Goal: Information Seeking & Learning: Learn about a topic

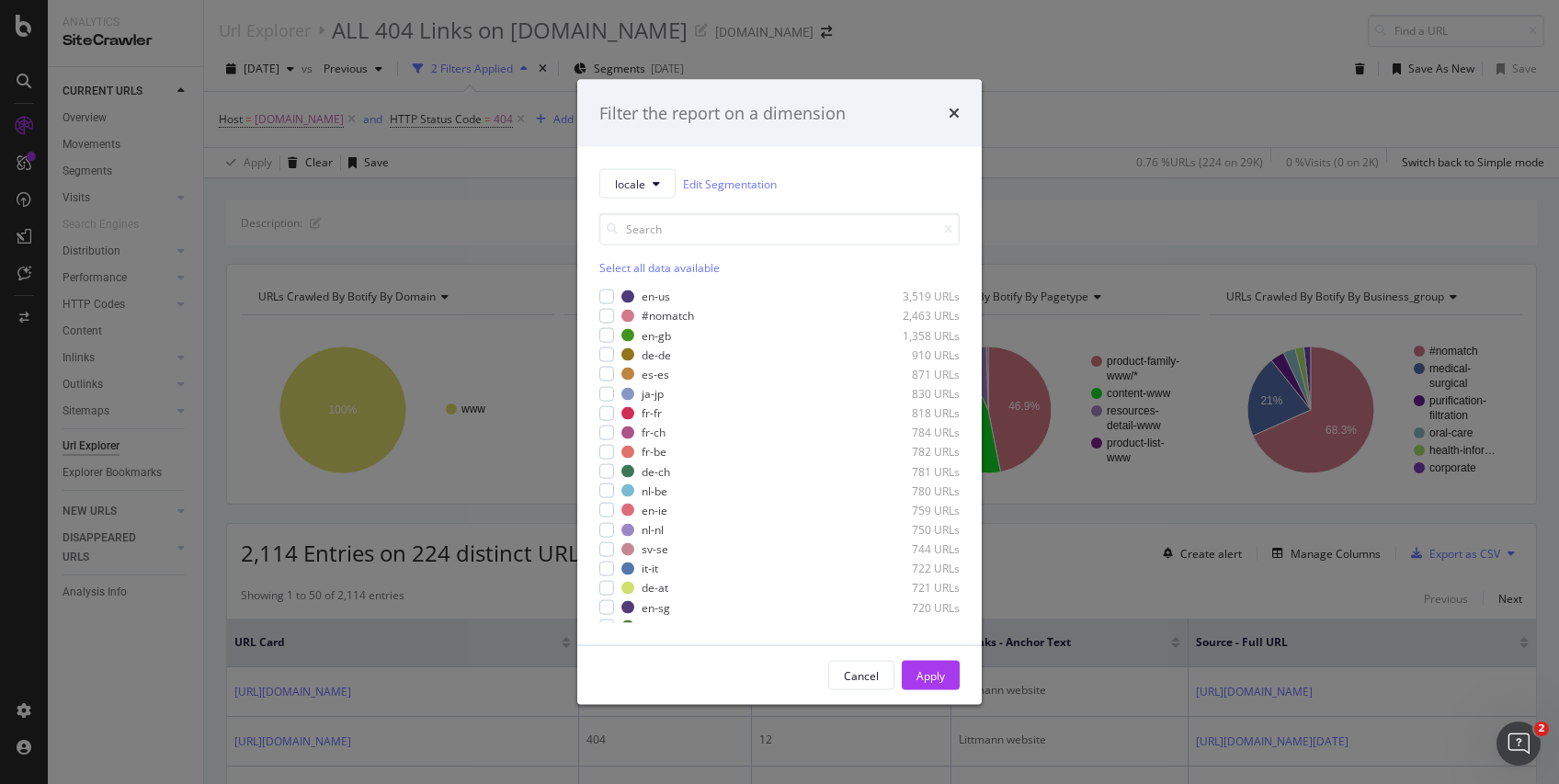
click at [962, 115] on div "Filter the report on a dimension" at bounding box center [780, 113] width 405 height 68
click at [959, 115] on icon "times" at bounding box center [955, 113] width 11 height 15
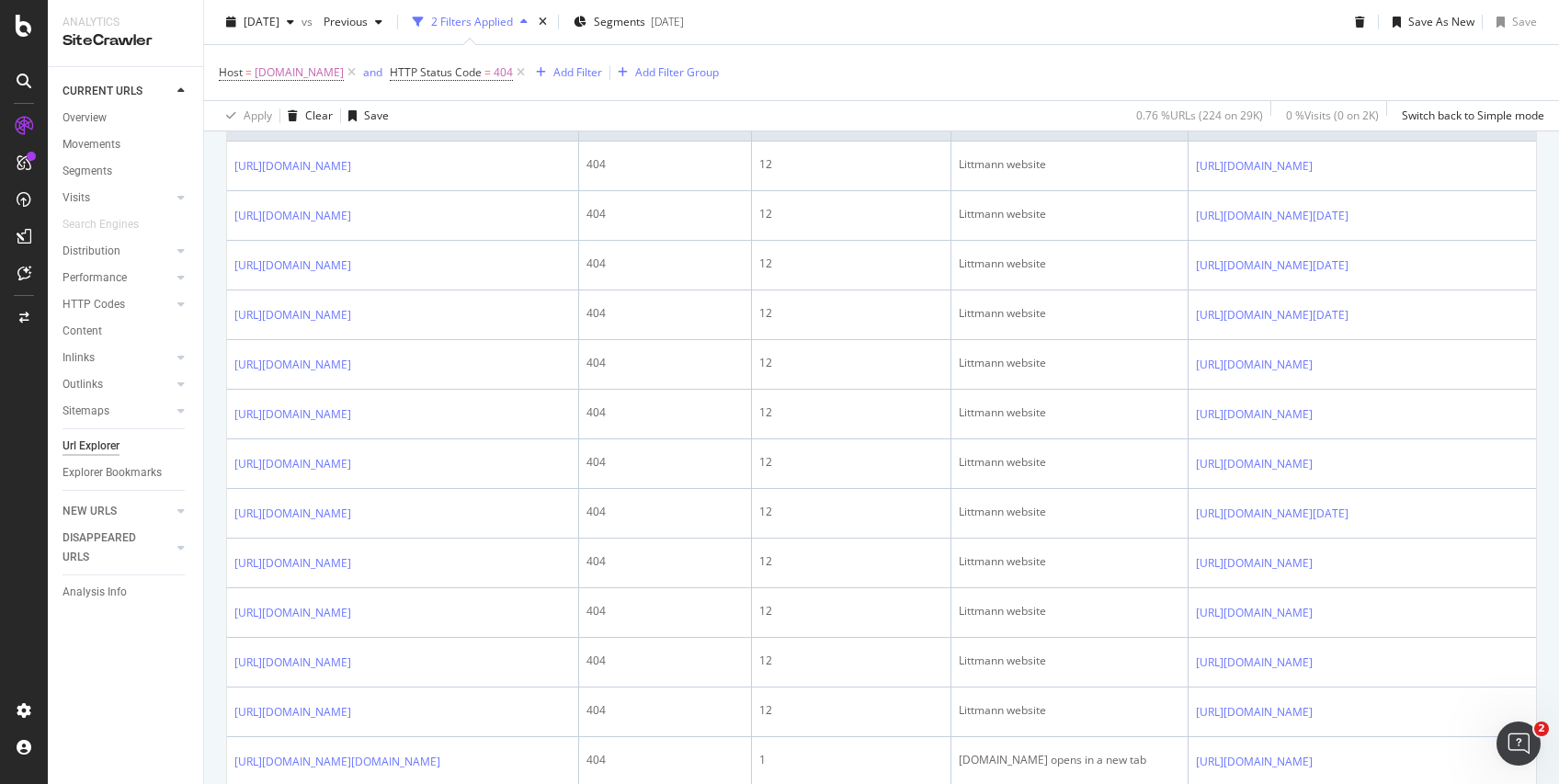
scroll to position [551, 0]
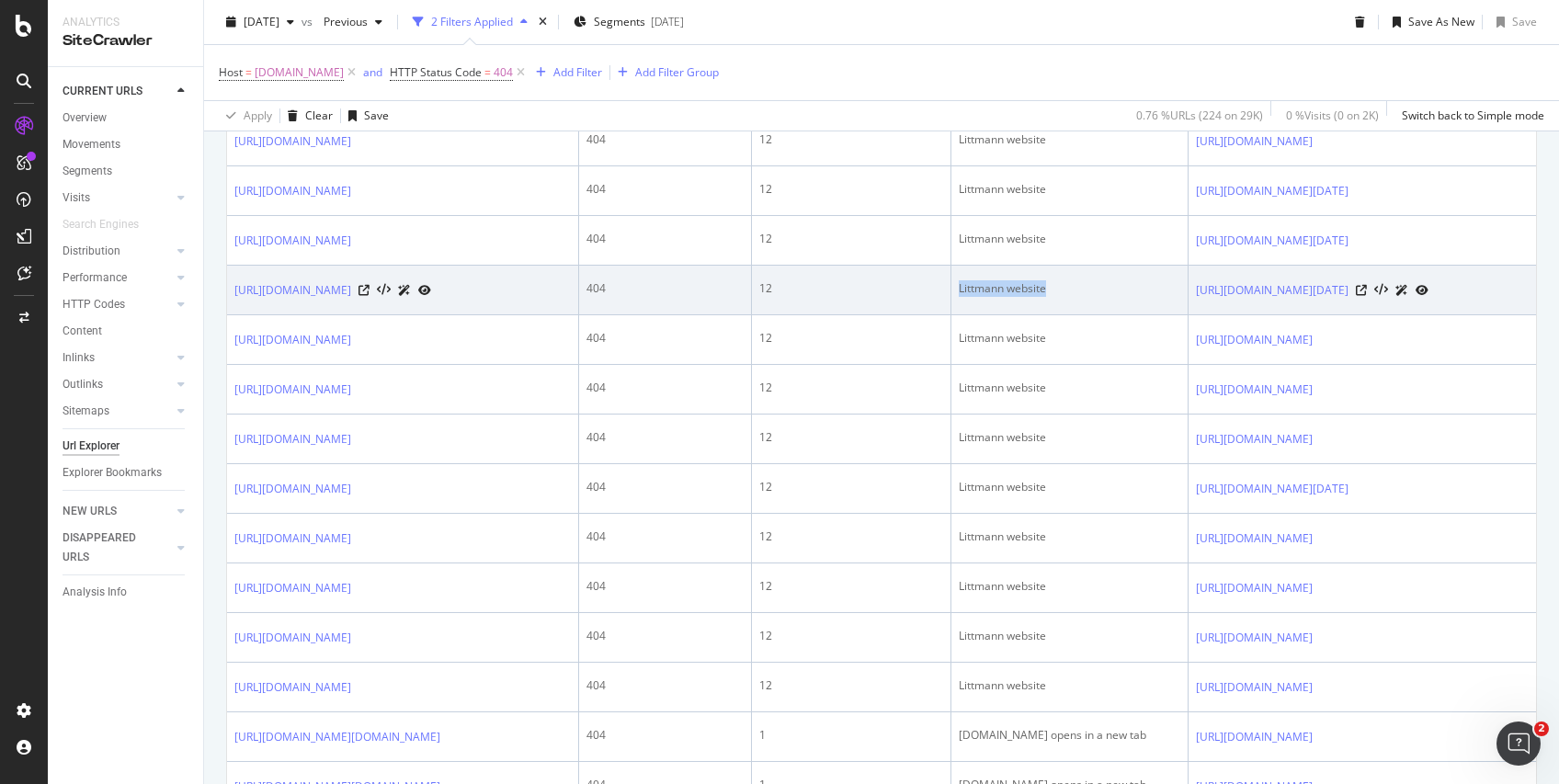
drag, startPoint x: 1125, startPoint y: 416, endPoint x: 1004, endPoint y: 411, distance: 121.1
click at [1004, 315] on tr "https://www.solventum.com/en-us/home/warranty-and-repairs/ 404 12 Littmann webs…" at bounding box center [882, 290] width 1309 height 49
click at [369, 296] on icon at bounding box center [365, 291] width 11 height 11
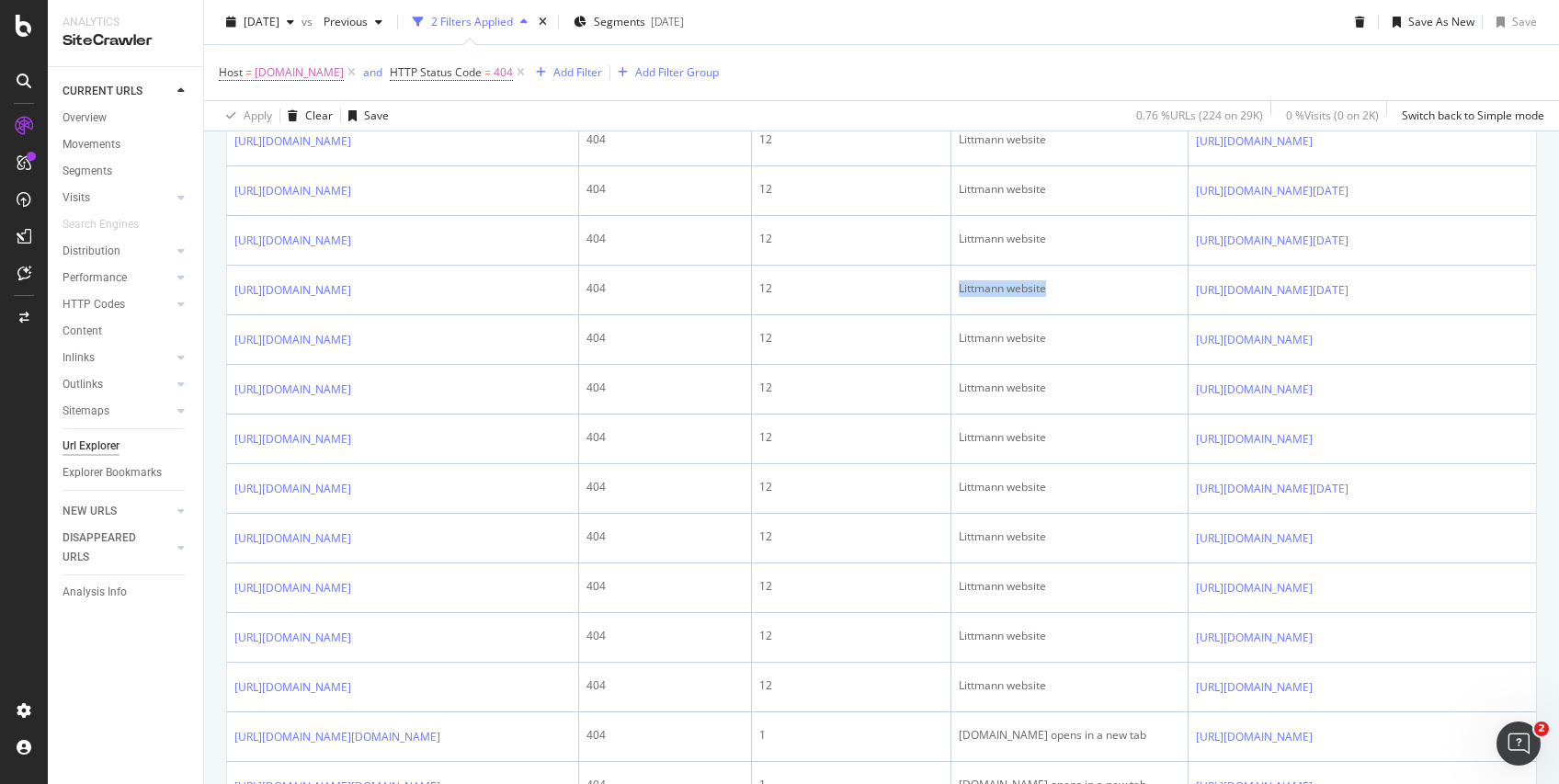
scroll to position [0, 0]
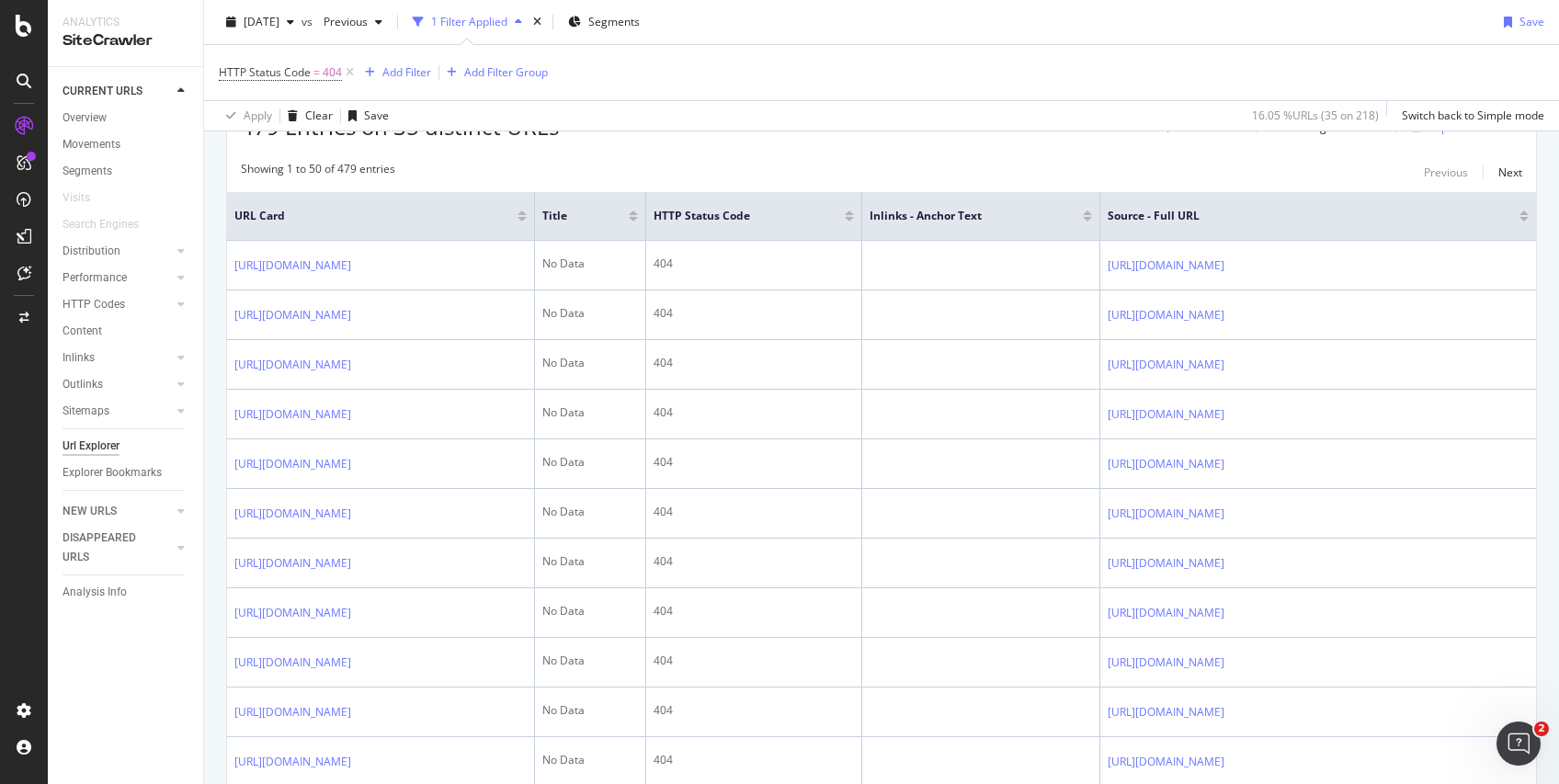
scroll to position [353, 0]
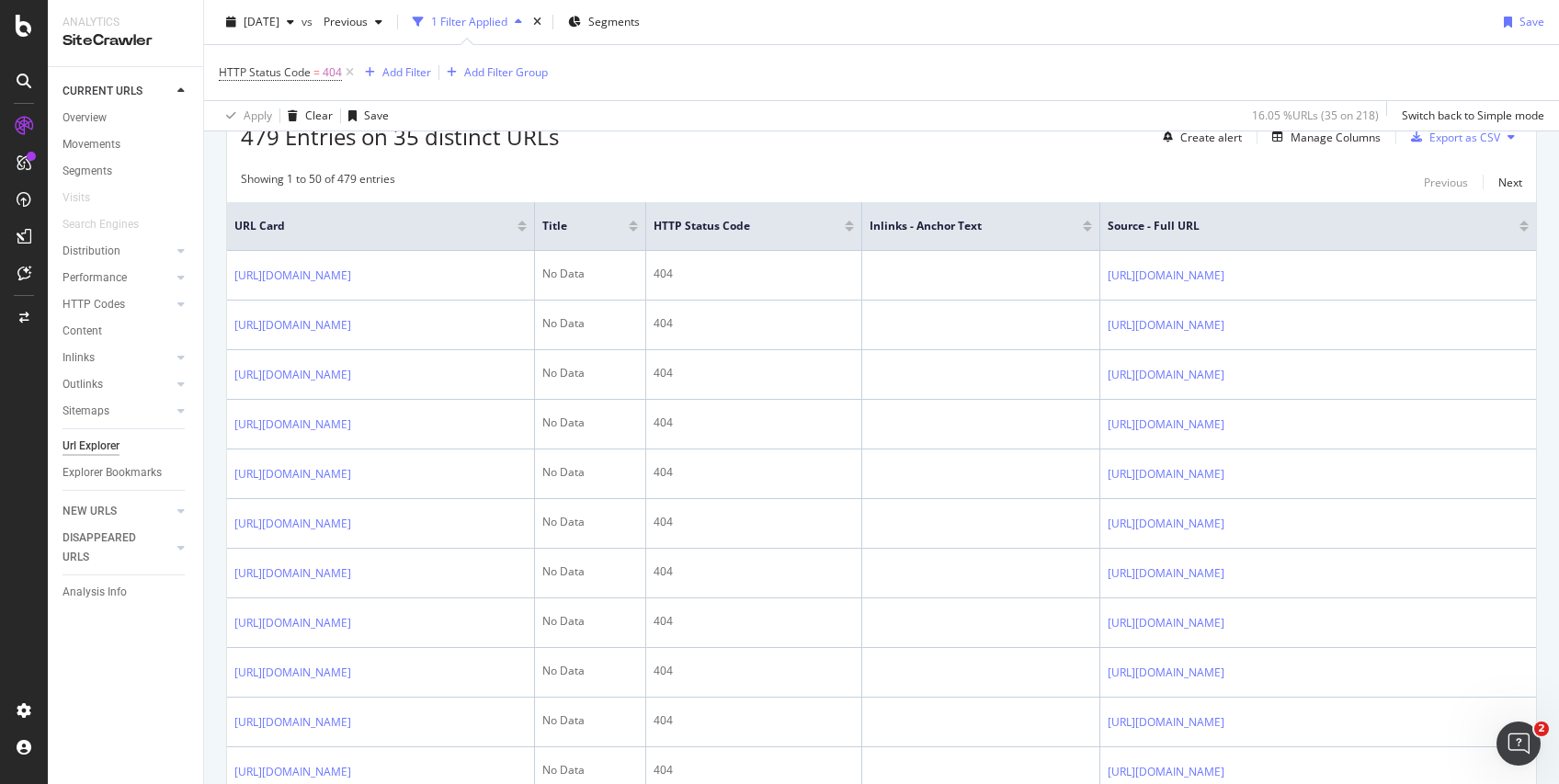
click at [1083, 223] on div at bounding box center [1087, 223] width 9 height 5
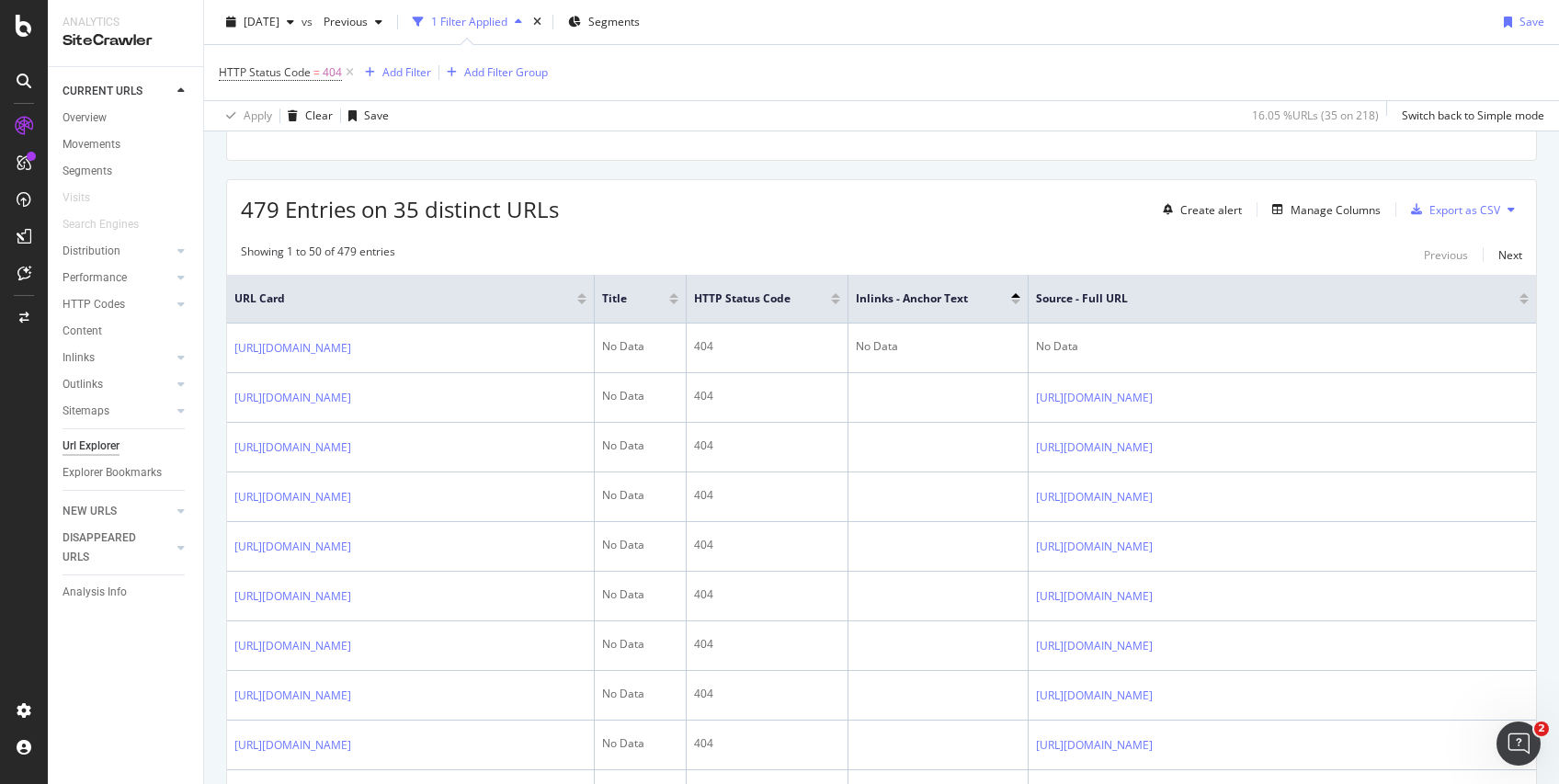
scroll to position [243, 0]
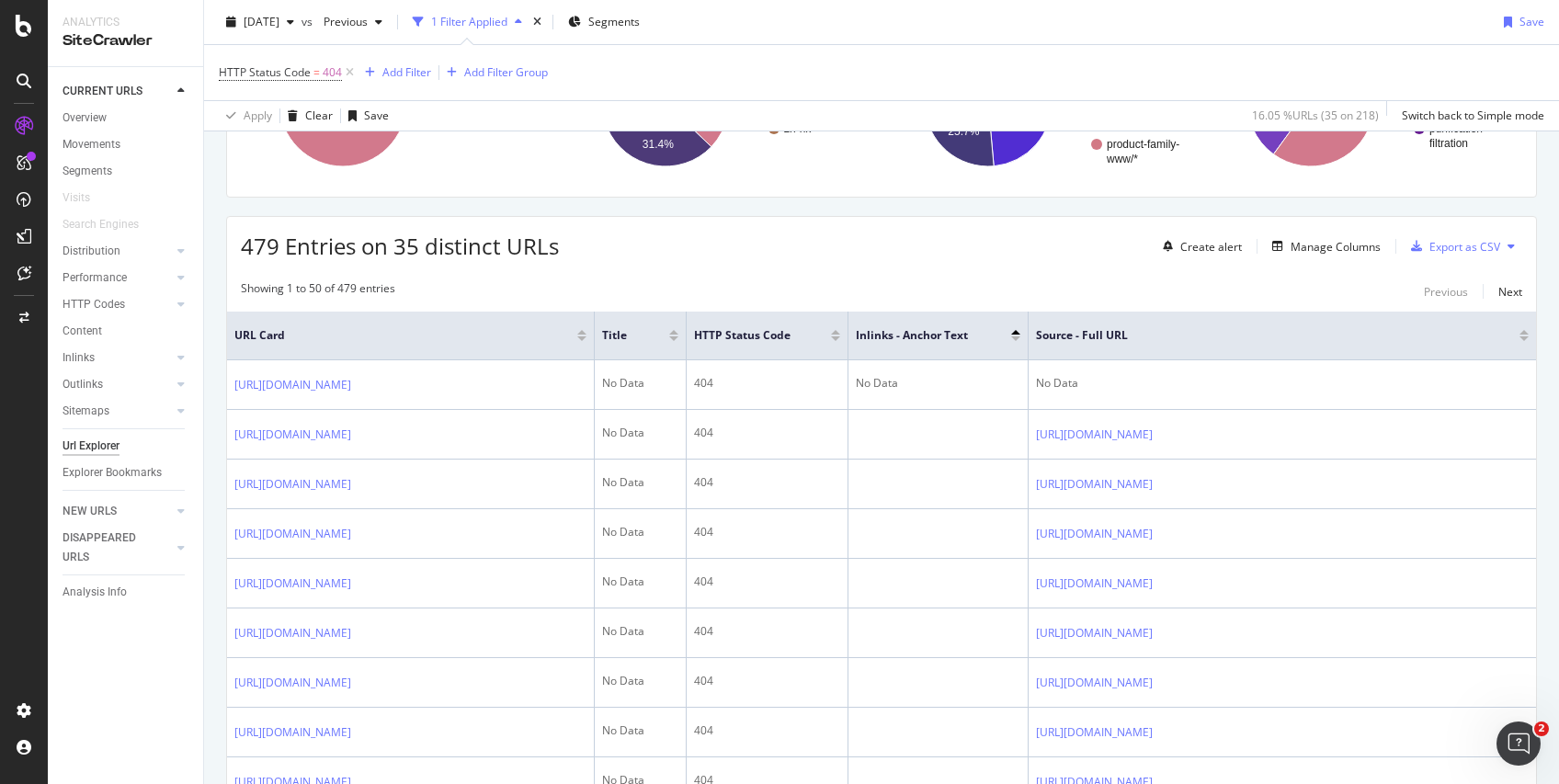
click at [1014, 329] on div "Inlinks - Anchor Text" at bounding box center [938, 336] width 164 height 19
click at [1014, 333] on div at bounding box center [1016, 332] width 9 height 5
click at [1015, 340] on div at bounding box center [1016, 338] width 9 height 5
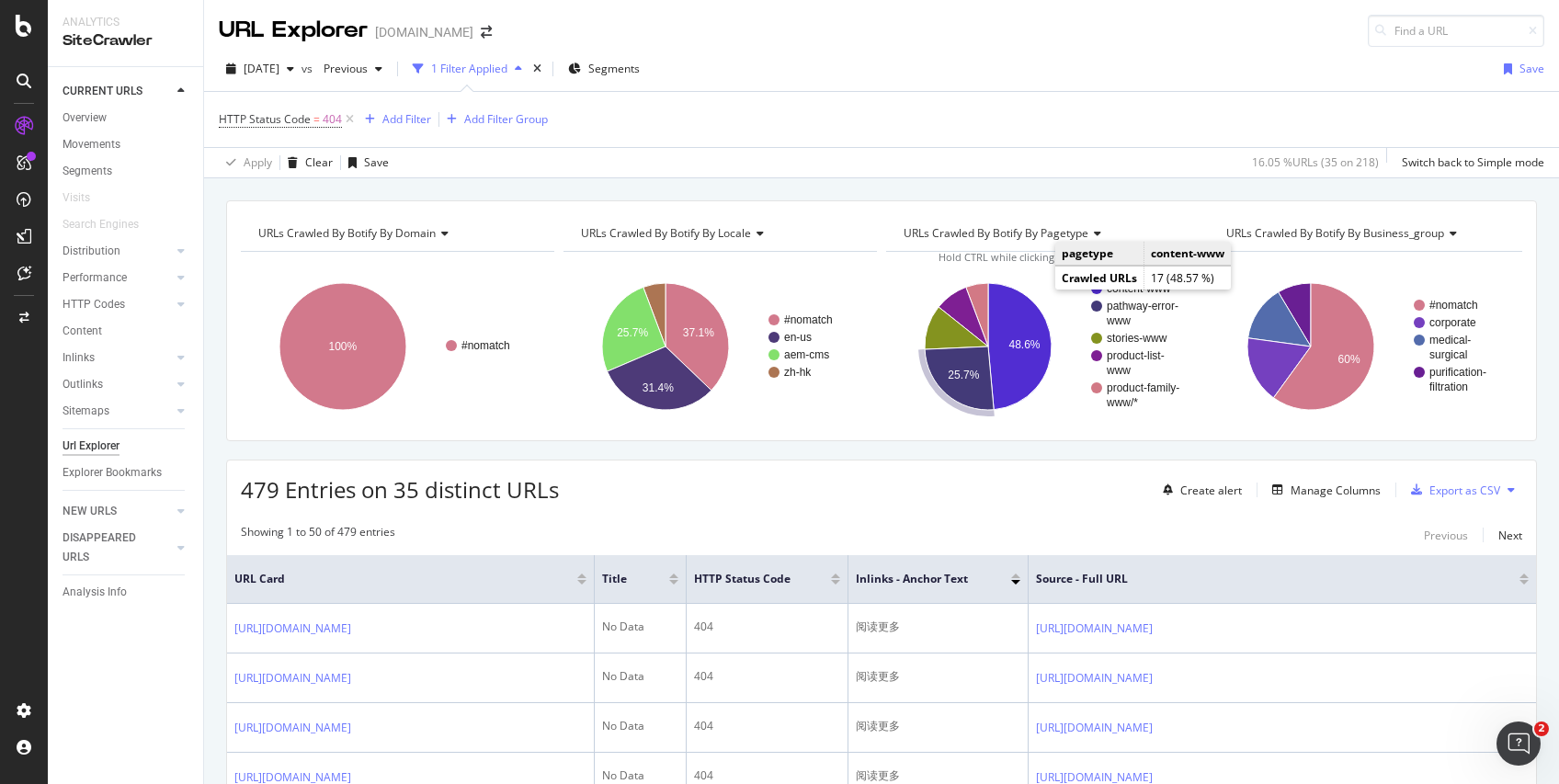
click at [675, 582] on div at bounding box center [674, 582] width 9 height 5
click at [675, 576] on div at bounding box center [674, 575] width 9 height 5
click at [1443, 492] on div "Export as CSV" at bounding box center [1465, 490] width 71 height 16
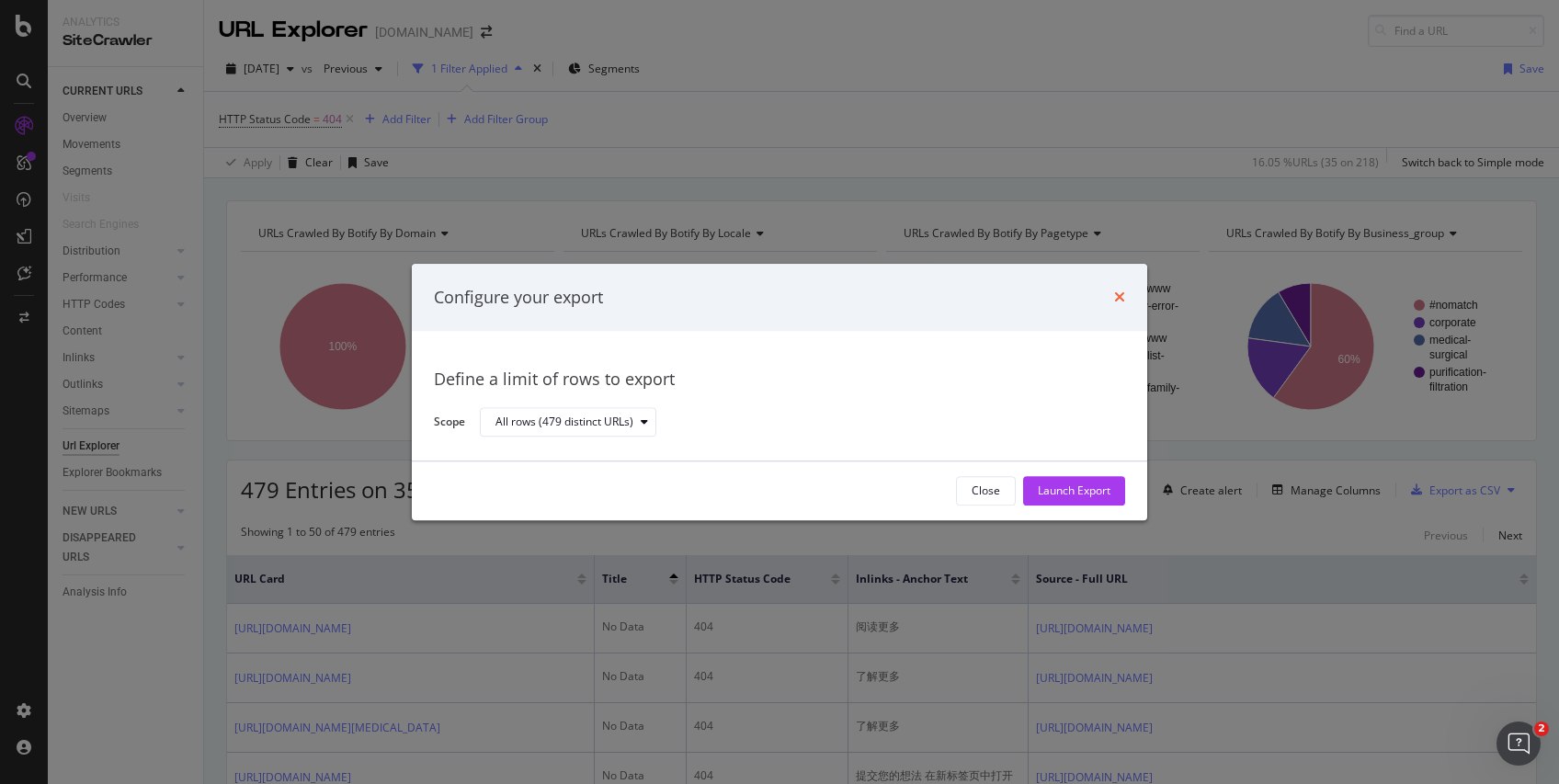
click at [1124, 291] on icon "times" at bounding box center [1120, 298] width 11 height 15
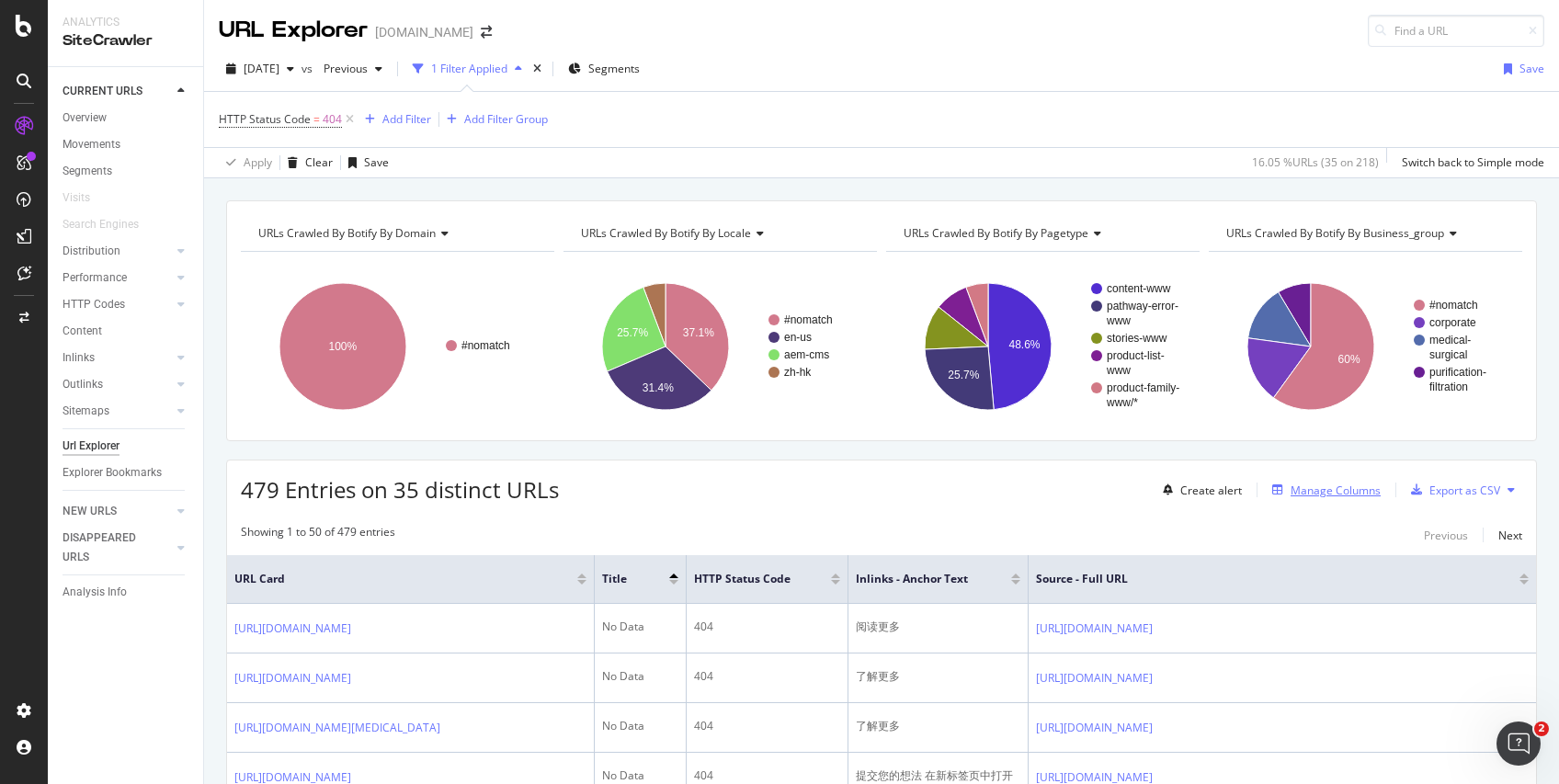
click at [1314, 485] on div "Manage Columns" at bounding box center [1335, 490] width 90 height 16
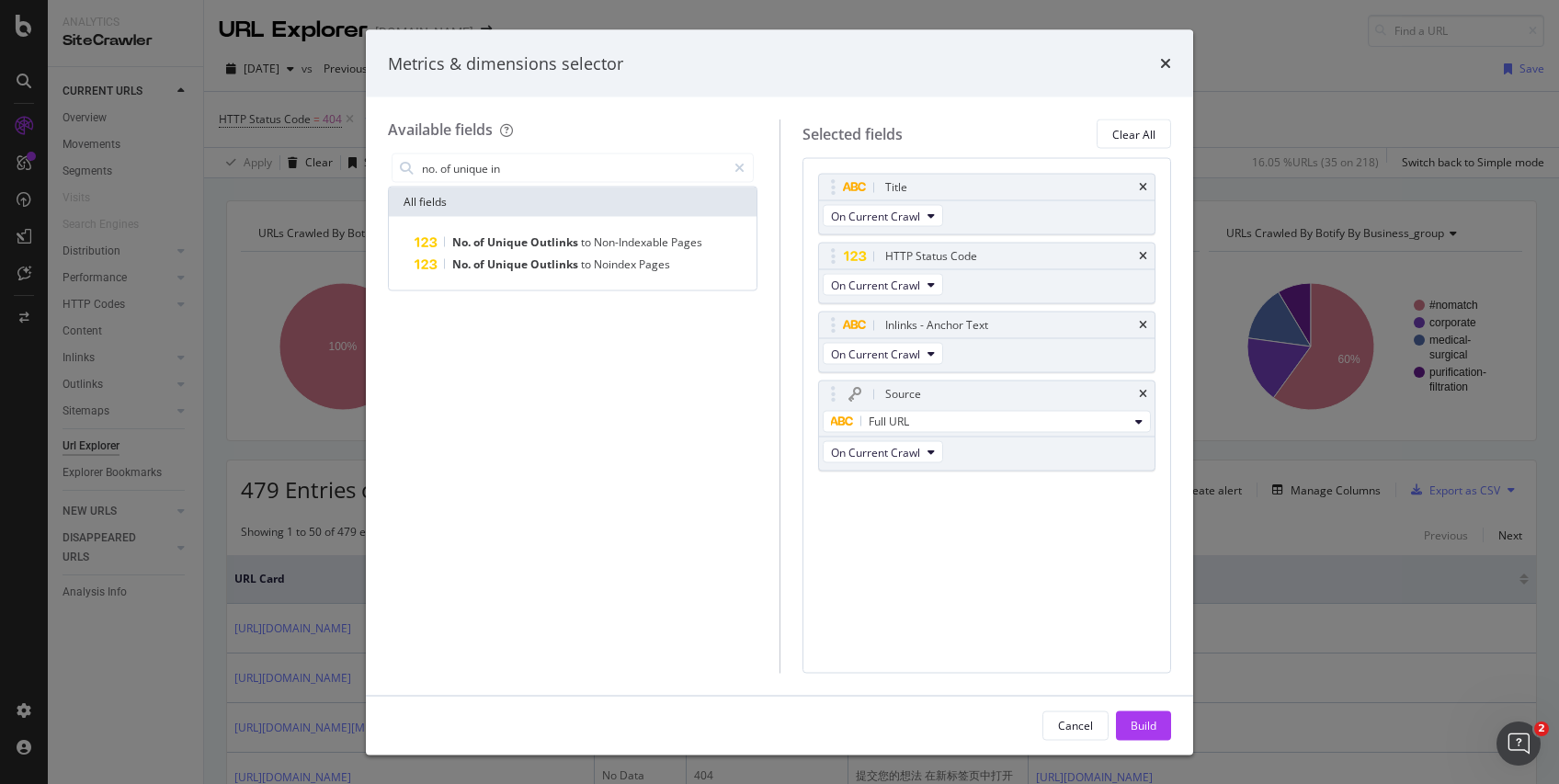
type input "no. of unique in"
click at [906, 55] on div "Metrics & dimensions selector" at bounding box center [780, 63] width 783 height 24
click at [1162, 58] on icon "times" at bounding box center [1166, 63] width 11 height 15
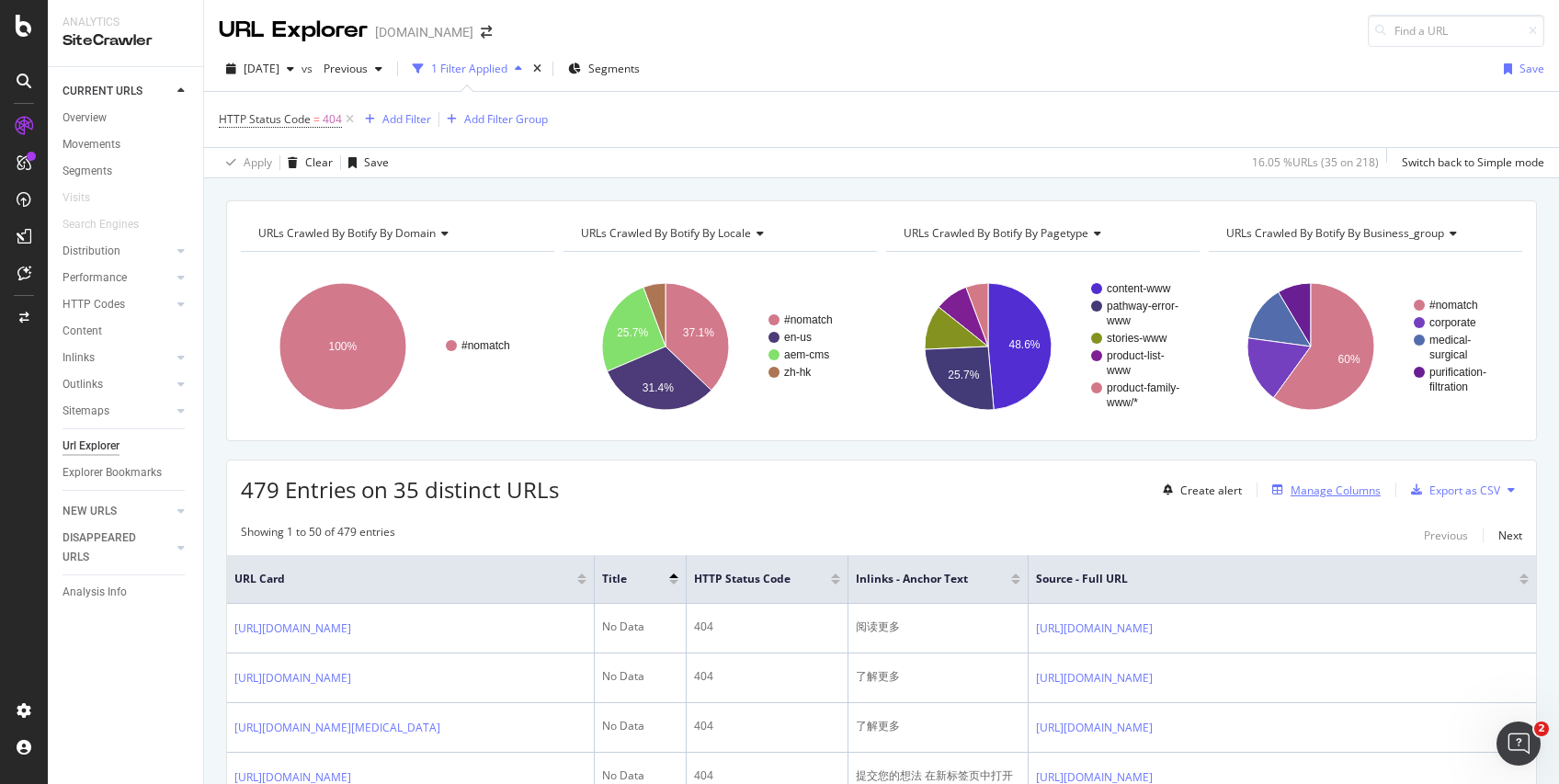
click at [1319, 494] on div "Manage Columns" at bounding box center [1335, 490] width 90 height 16
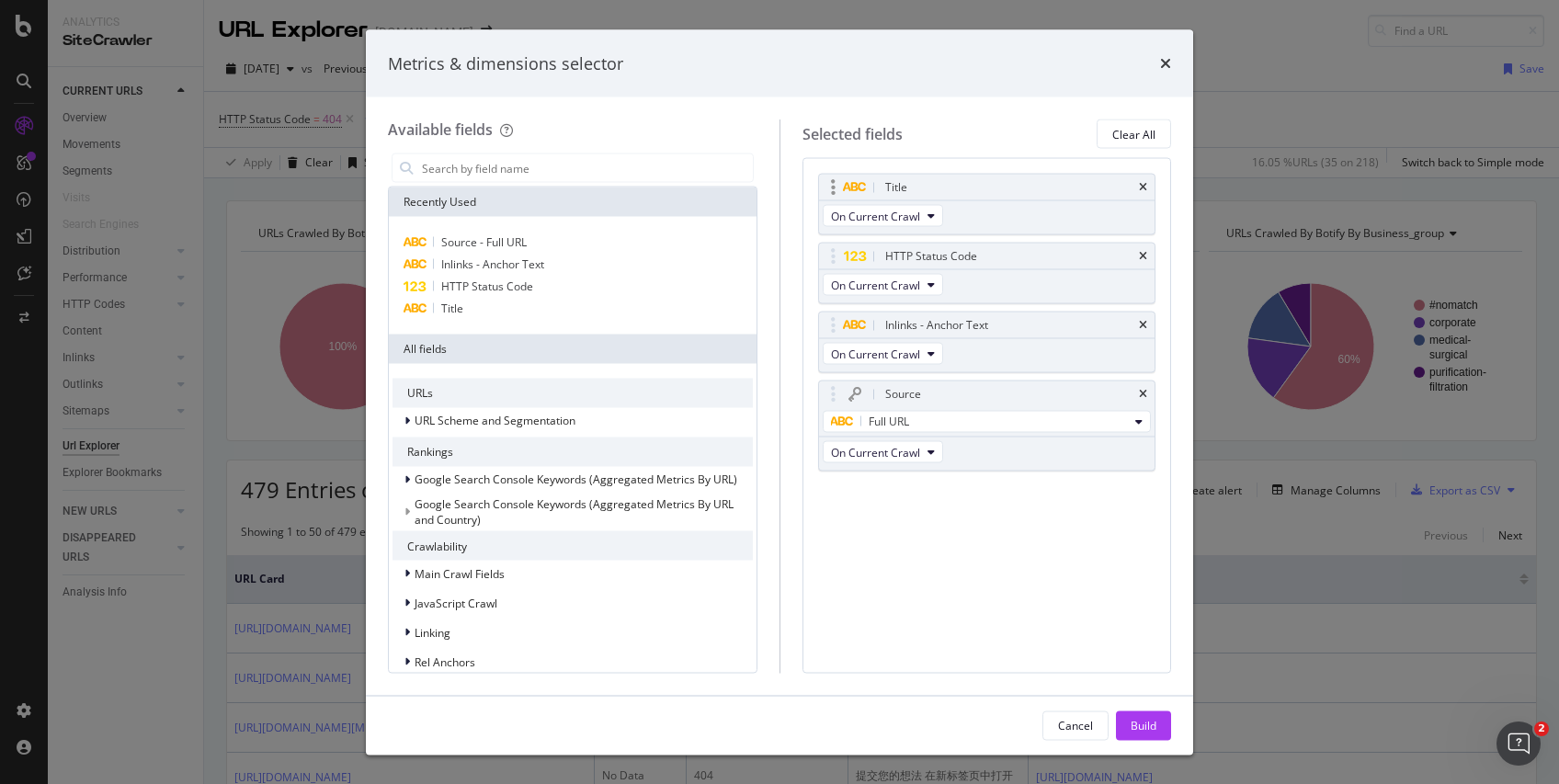
click at [1150, 182] on div "Title" at bounding box center [987, 187] width 337 height 26
click at [1146, 185] on icon "times" at bounding box center [1143, 187] width 8 height 11
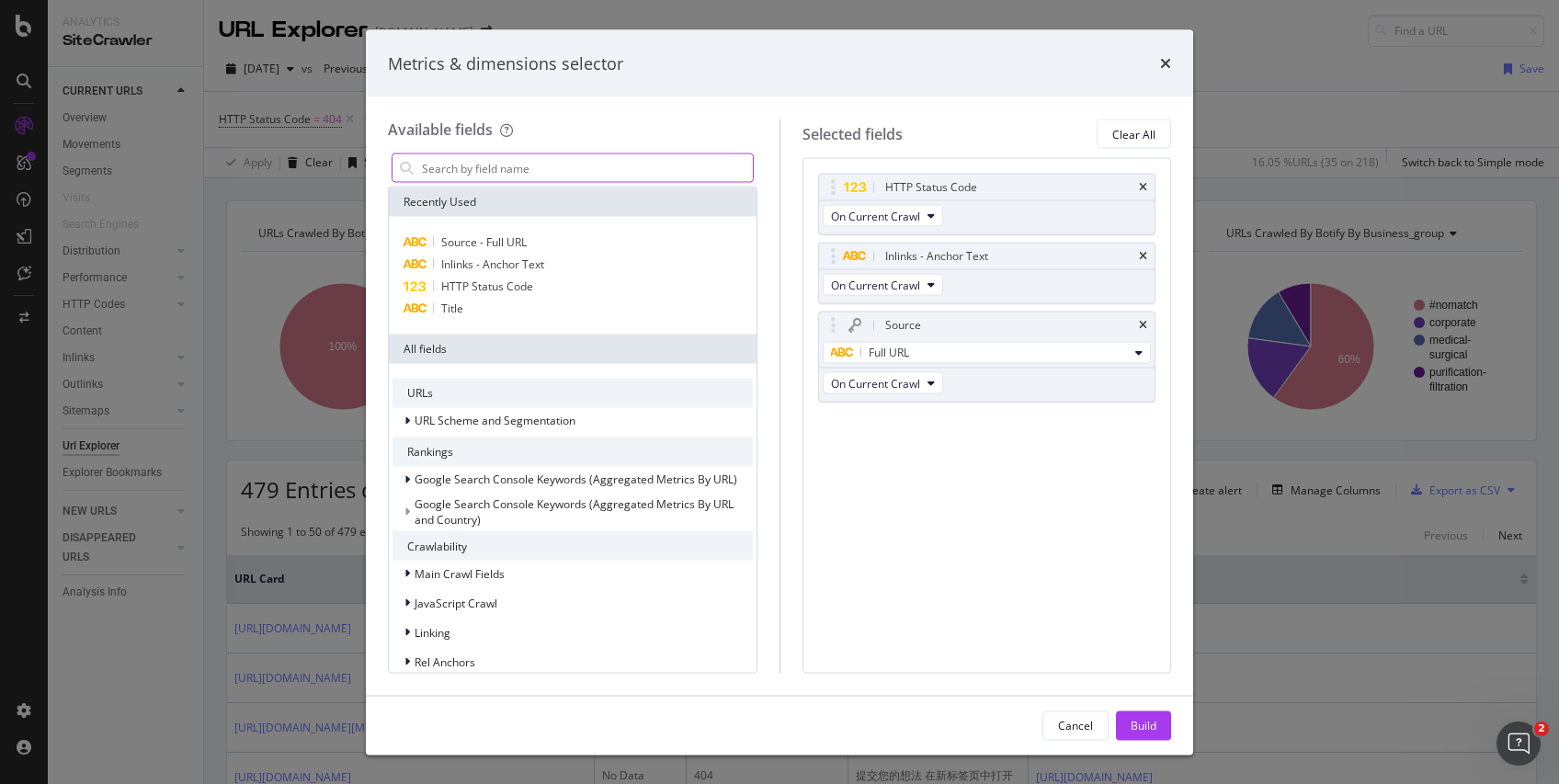
click at [462, 161] on input "modal" at bounding box center [586, 169] width 333 height 28
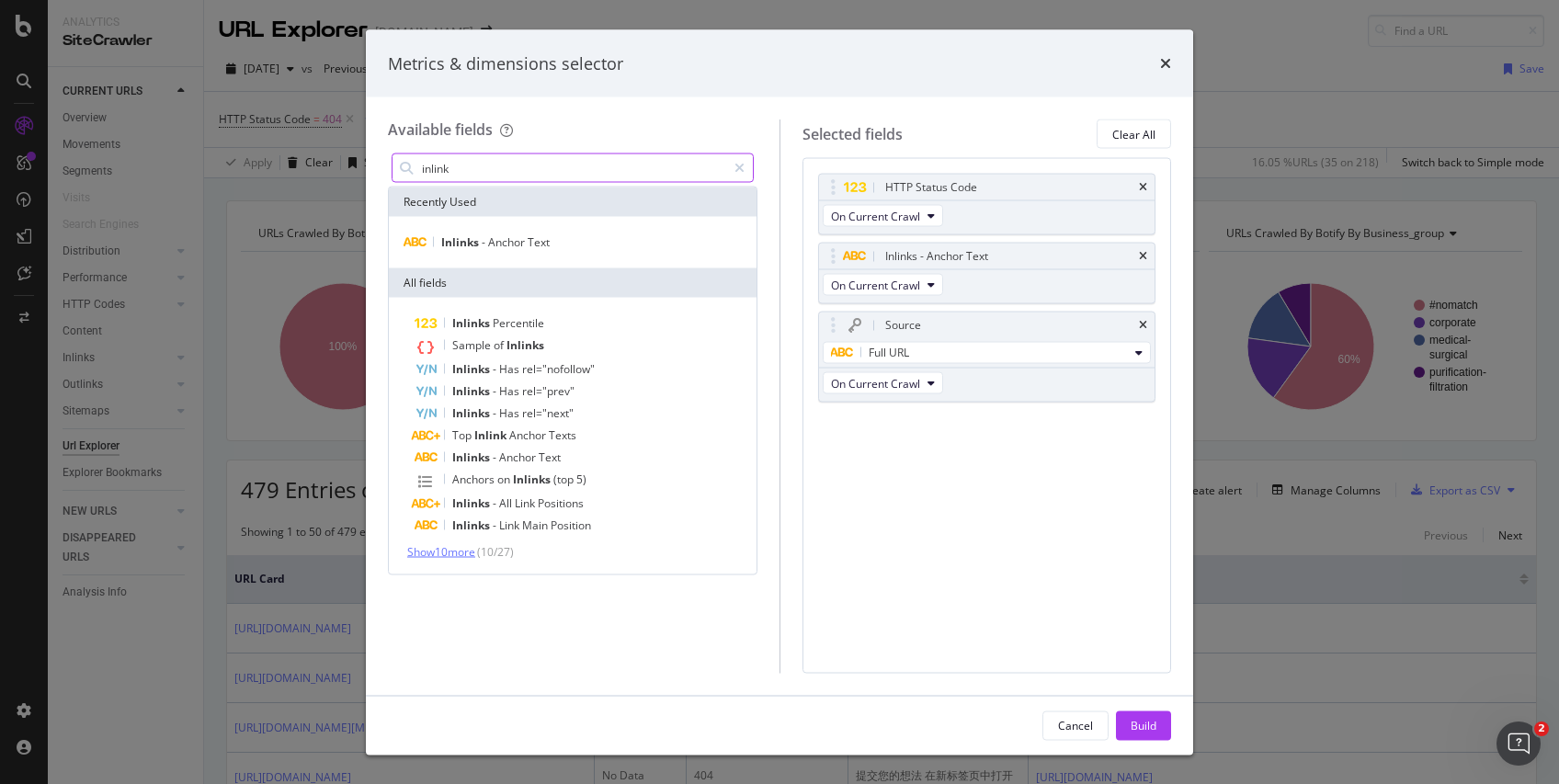
type input "inlink"
click at [445, 554] on span "Show 10 more" at bounding box center [441, 552] width 68 height 16
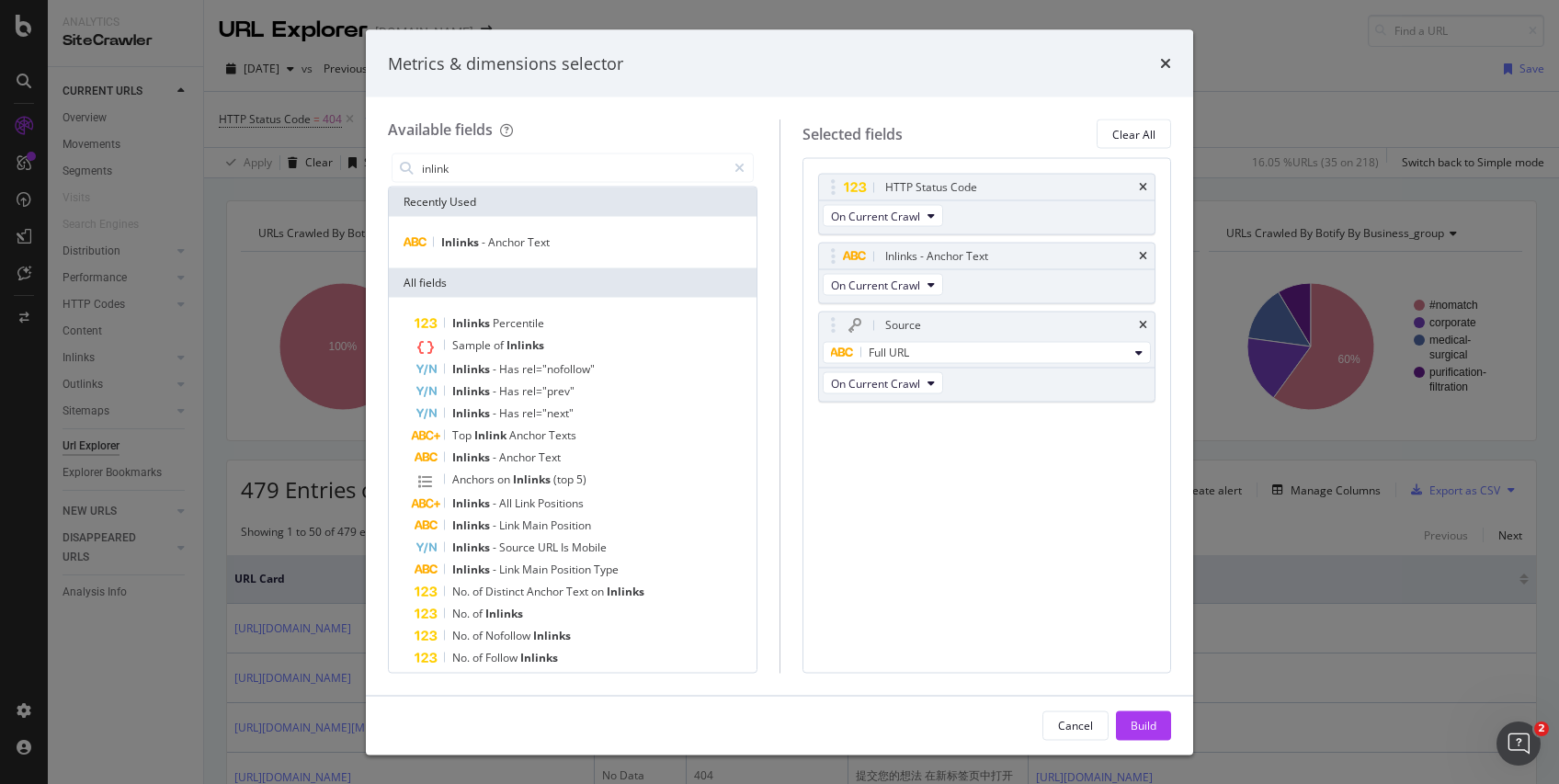
scroll to position [124, 0]
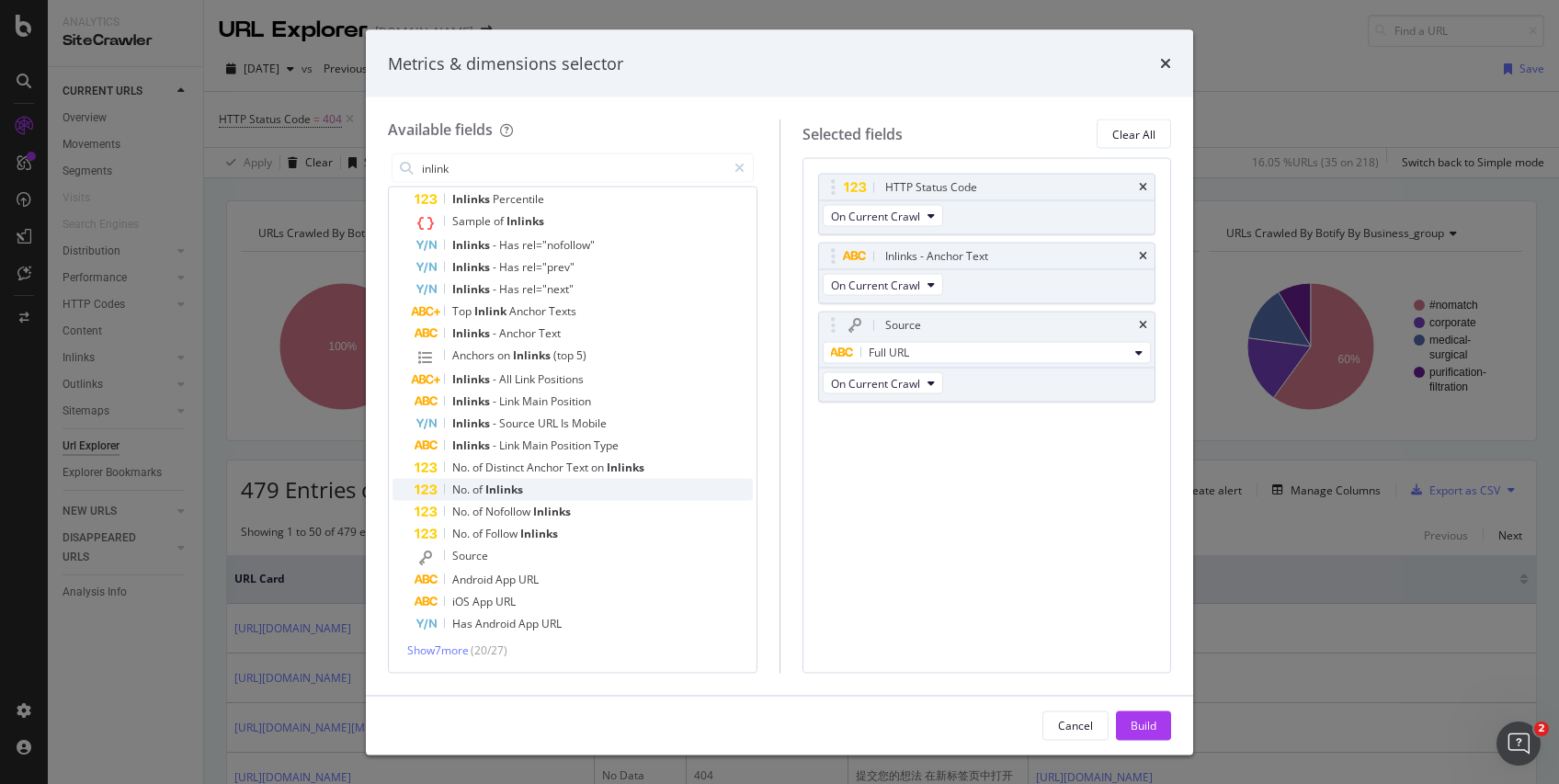
click at [509, 485] on span "Inlinks" at bounding box center [504, 489] width 37 height 16
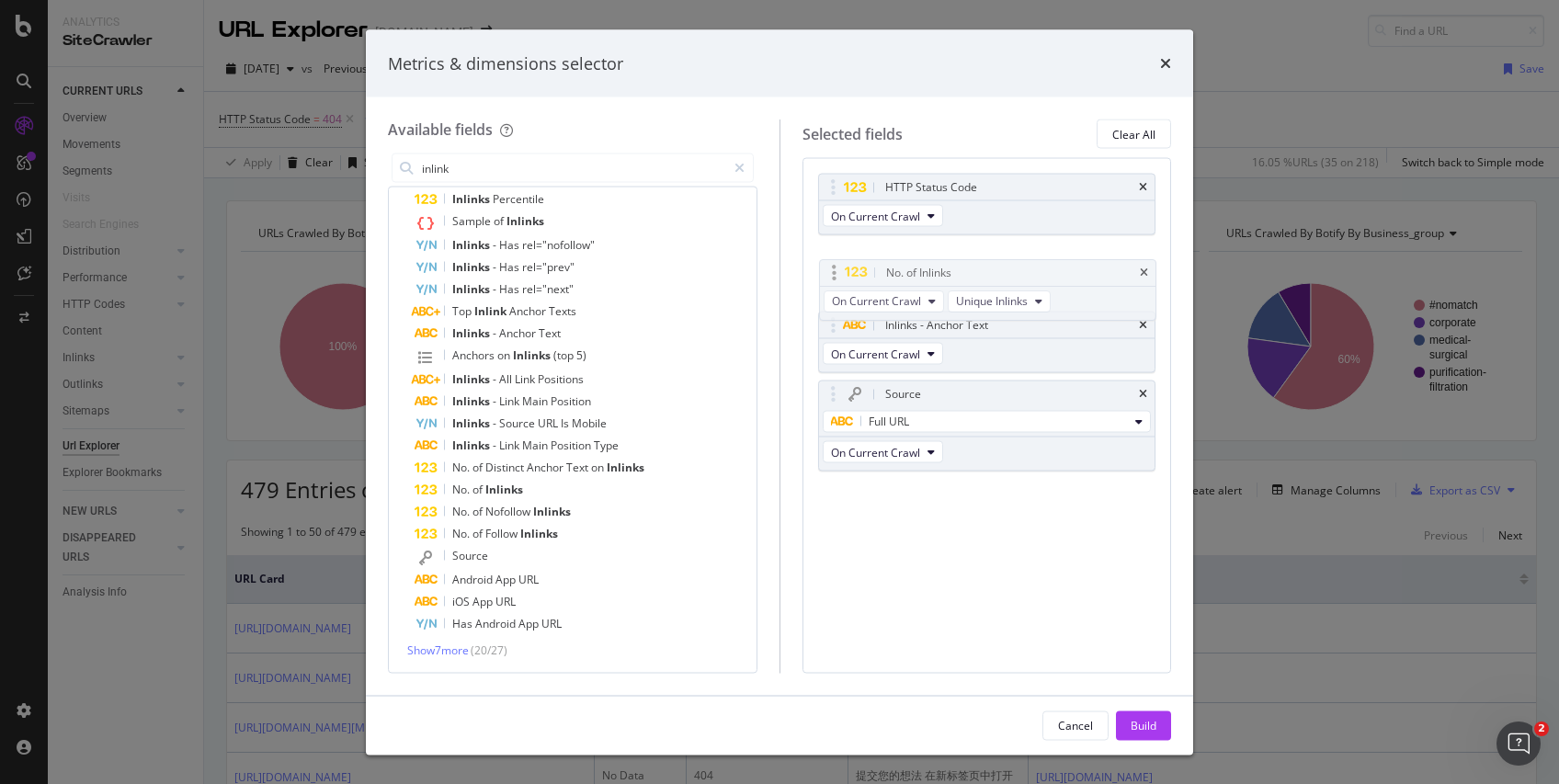
drag, startPoint x: 834, startPoint y: 417, endPoint x: 835, endPoint y: 259, distance: 158.0
click at [835, 259] on body "Analytics SiteCrawler CURRENT URLS Overview Movements Segments Visits Search En…" at bounding box center [780, 392] width 1559 height 784
click at [1138, 736] on div "Build" at bounding box center [1144, 725] width 26 height 28
